Goal: Check status: Check status

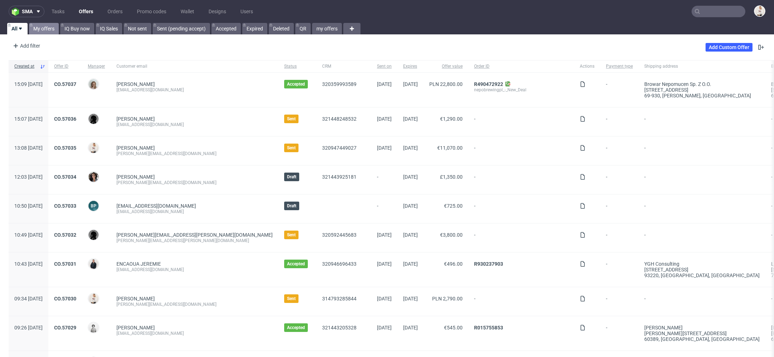
click at [47, 24] on link "My offers" at bounding box center [44, 28] width 30 height 11
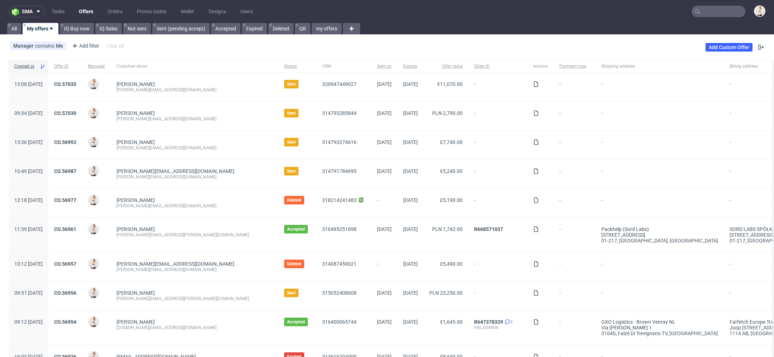
click at [708, 12] on input "text" at bounding box center [719, 11] width 54 height 11
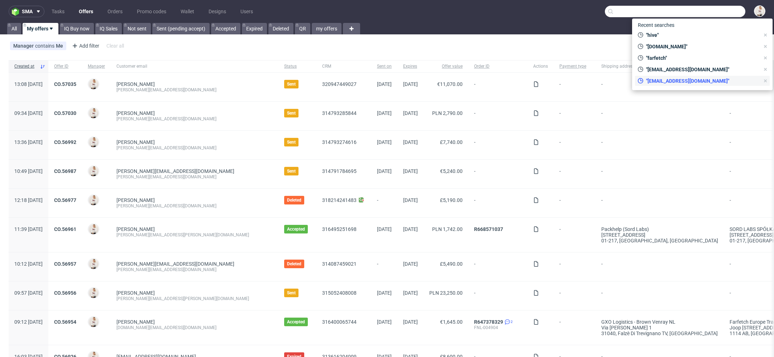
click at [680, 85] on div ""[EMAIL_ADDRESS][DOMAIN_NAME]"" at bounding box center [699, 81] width 128 height 10
type input "david20102011@live.com"
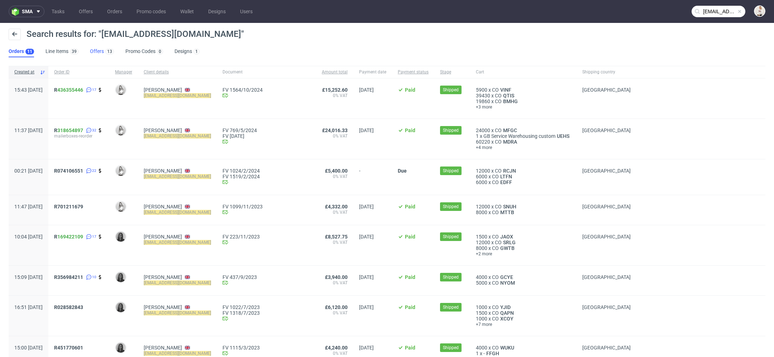
click at [99, 50] on link "Offers 13" at bounding box center [102, 51] width 24 height 11
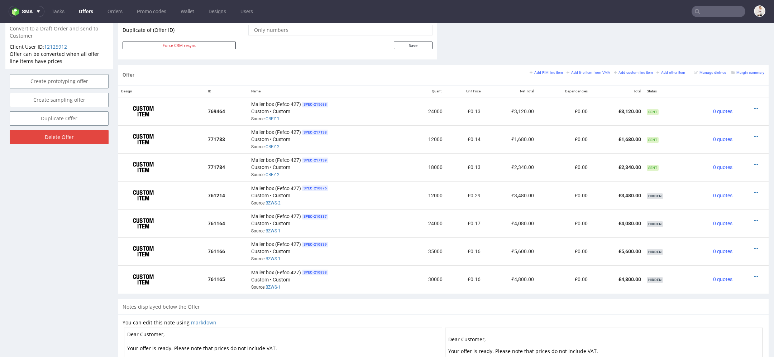
scroll to position [387, 0]
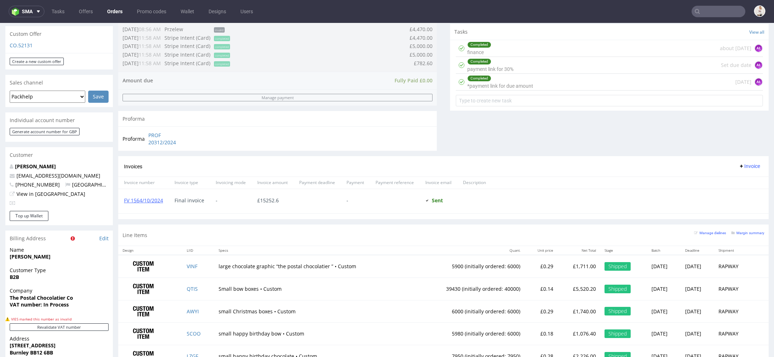
scroll to position [396, 0]
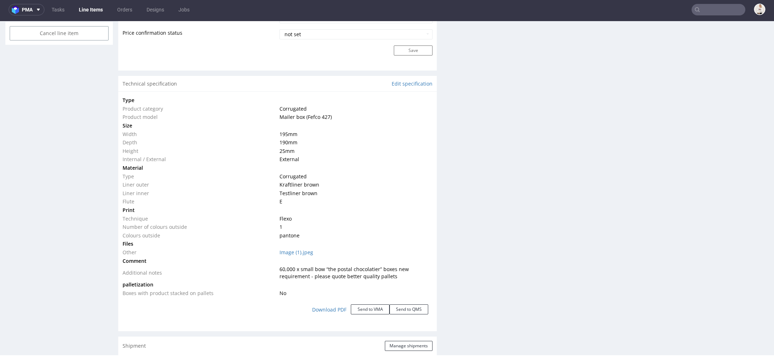
scroll to position [633, 0]
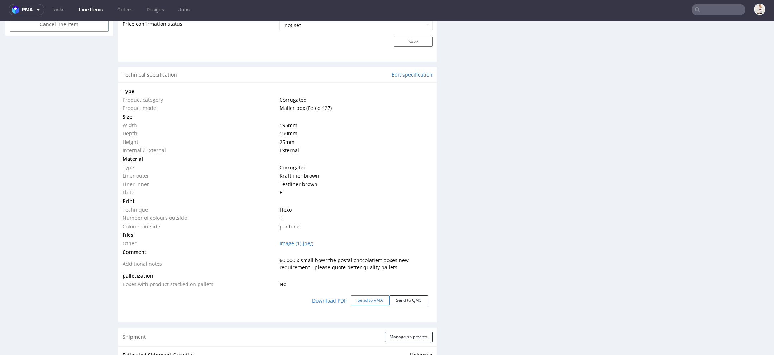
click at [369, 296] on button "Send to VMA" at bounding box center [370, 301] width 39 height 10
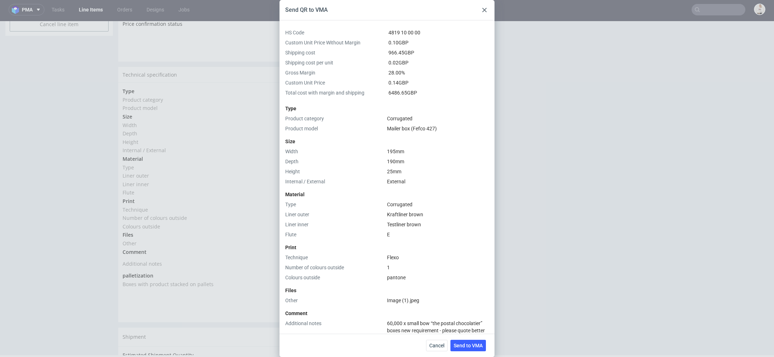
scroll to position [153, 0]
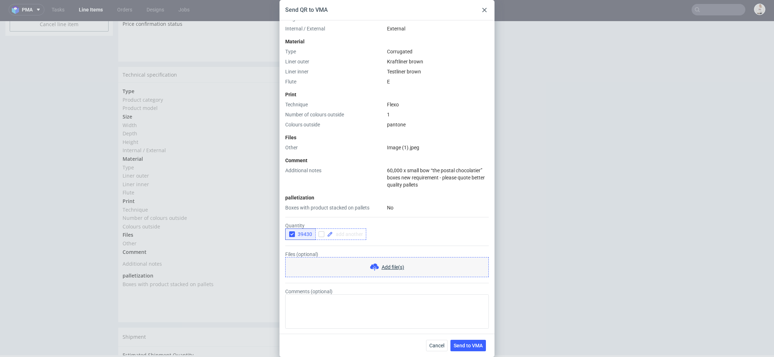
click at [345, 237] on span at bounding box center [348, 234] width 30 height 5
checkbox input "true"
click at [293, 234] on icon "button" at bounding box center [292, 234] width 5 height 5
click at [477, 348] on span "Send to VMA" at bounding box center [468, 345] width 29 height 5
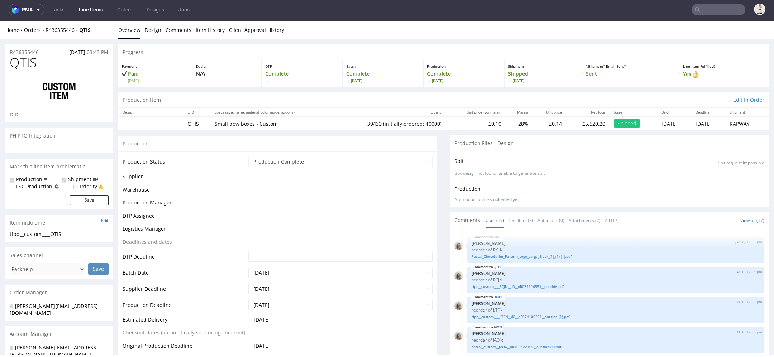
scroll to position [316, 0]
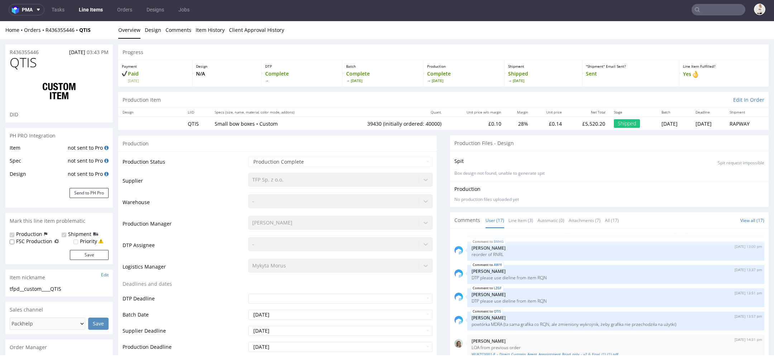
select select "in_progress"
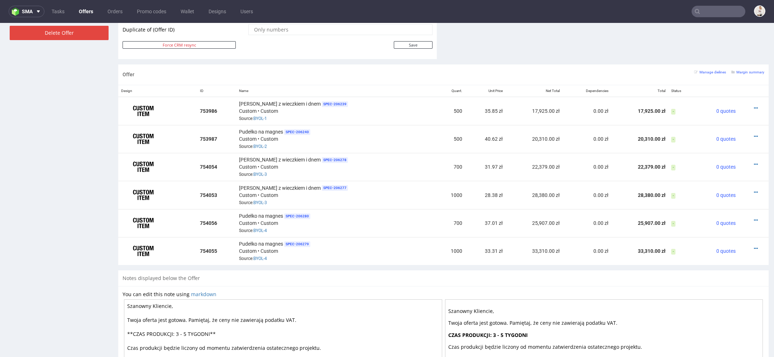
scroll to position [109, 0]
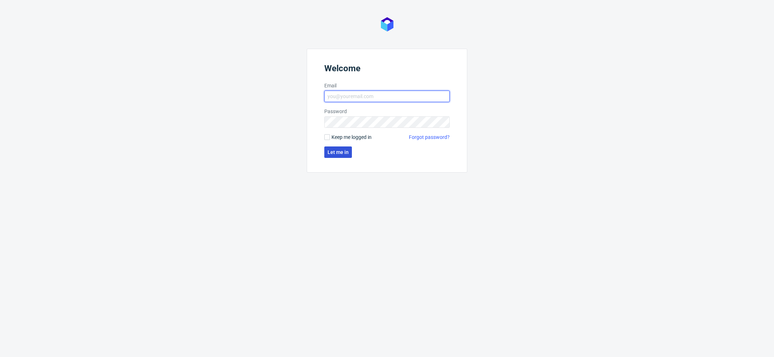
type input "mari.fok@packhelp.com"
click at [339, 154] on span "Let me in" at bounding box center [338, 152] width 21 height 5
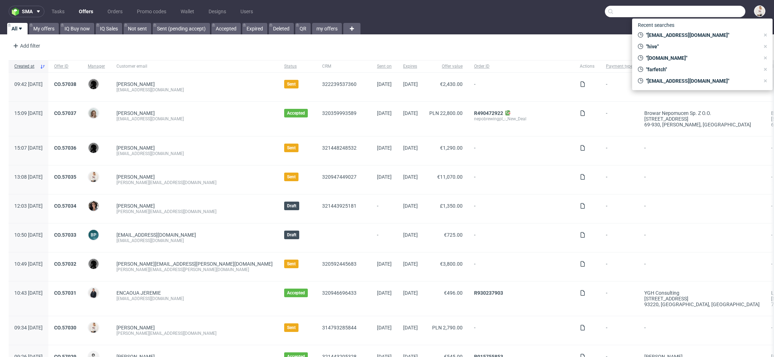
click at [718, 13] on input "text" at bounding box center [675, 11] width 141 height 11
click at [50, 29] on link "My offers" at bounding box center [44, 28] width 30 height 11
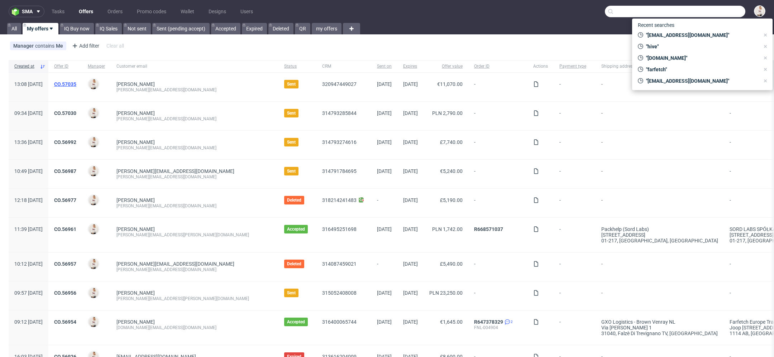
click at [76, 82] on link "CO.57035" at bounding box center [65, 84] width 22 height 6
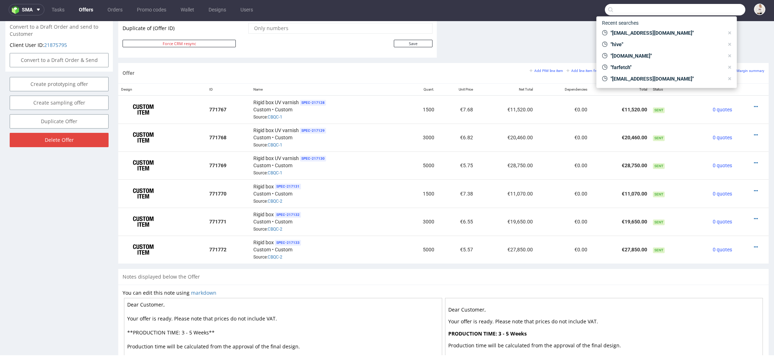
scroll to position [387, 0]
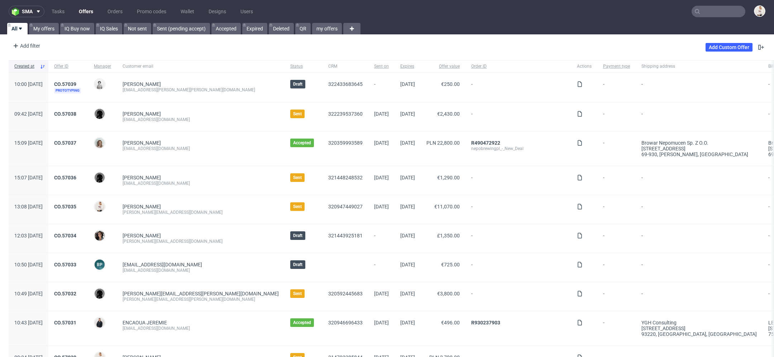
click at [712, 15] on input "text" at bounding box center [719, 11] width 54 height 11
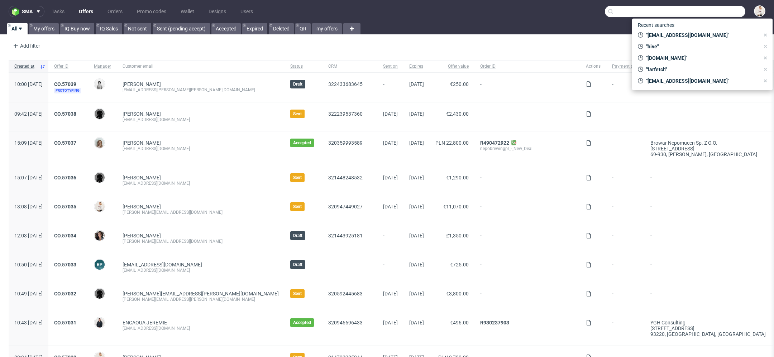
paste input "[EMAIL_ADDRESS][DOMAIN_NAME]"
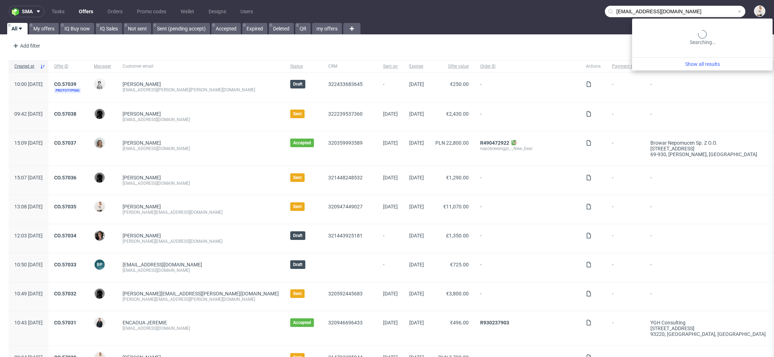
type input "[EMAIL_ADDRESS][DOMAIN_NAME]"
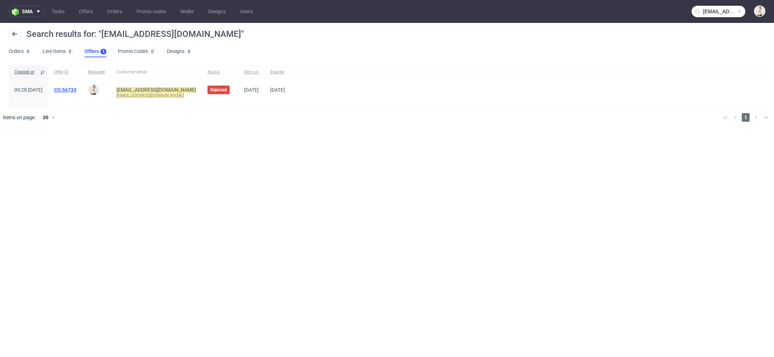
click at [76, 91] on link "CO.56733" at bounding box center [65, 90] width 22 height 6
